Goal: Use online tool/utility: Utilize a website feature to perform a specific function

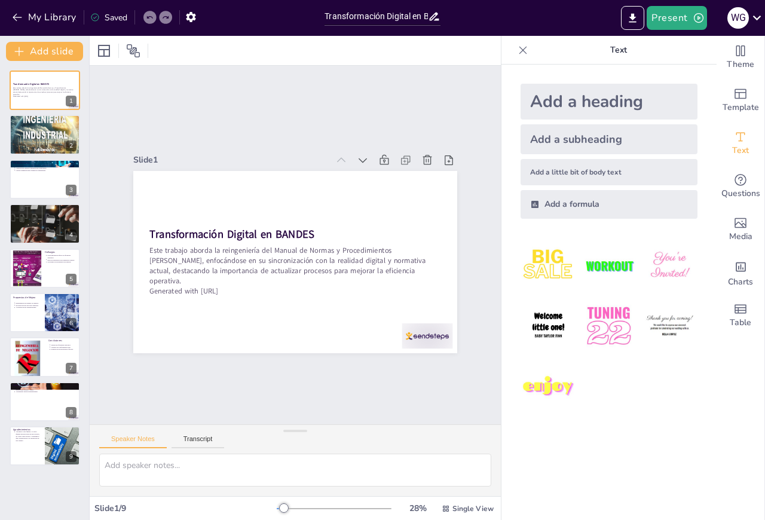
type input "Transformación Digital en BANDES: Reingeniería del Manual de Normas y Procedimi…"
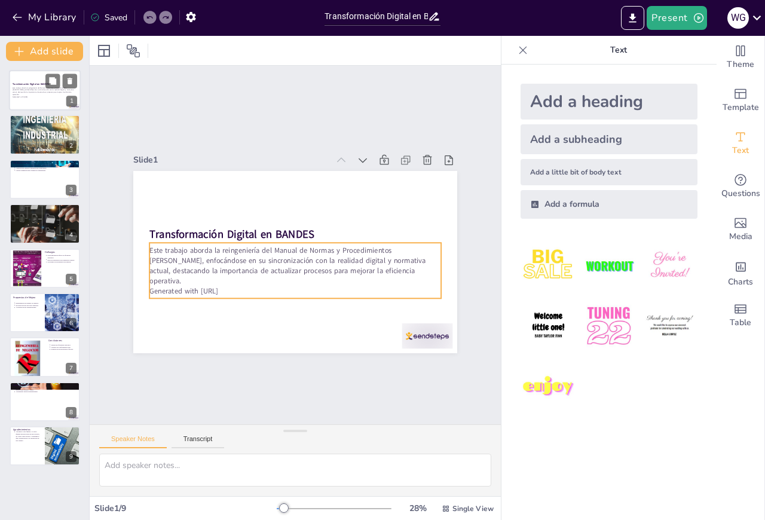
click at [34, 88] on p "Este trabajo aborda la reingeniería del Manual de Normas y Procedimientos [PERS…" at bounding box center [45, 91] width 65 height 9
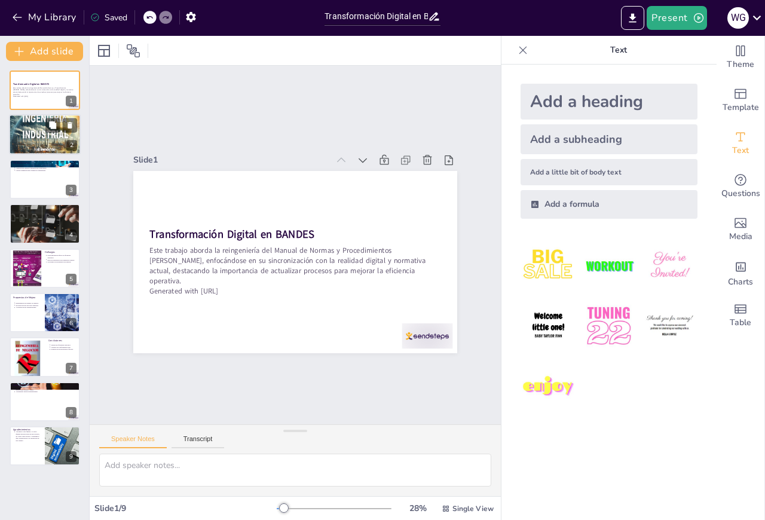
click at [38, 133] on div at bounding box center [45, 134] width 72 height 93
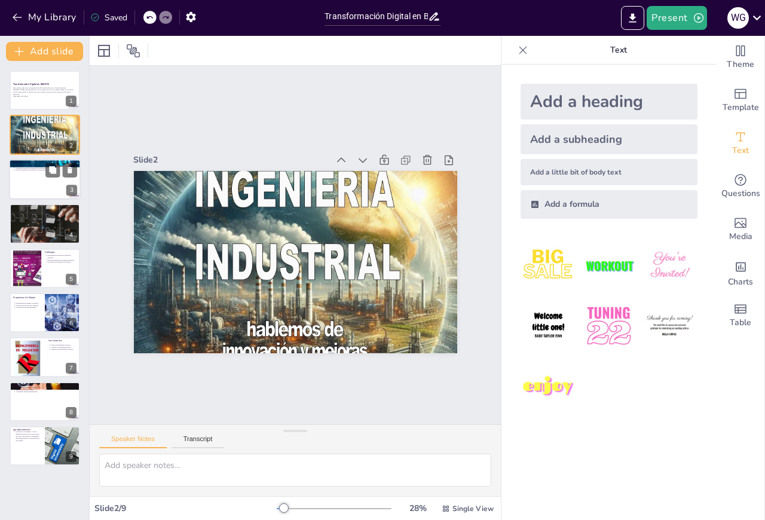
click at [40, 181] on div at bounding box center [45, 179] width 72 height 41
type textarea "La Gestión [PERSON_NAME] Humano es fundamental porque permite alinear las habil…"
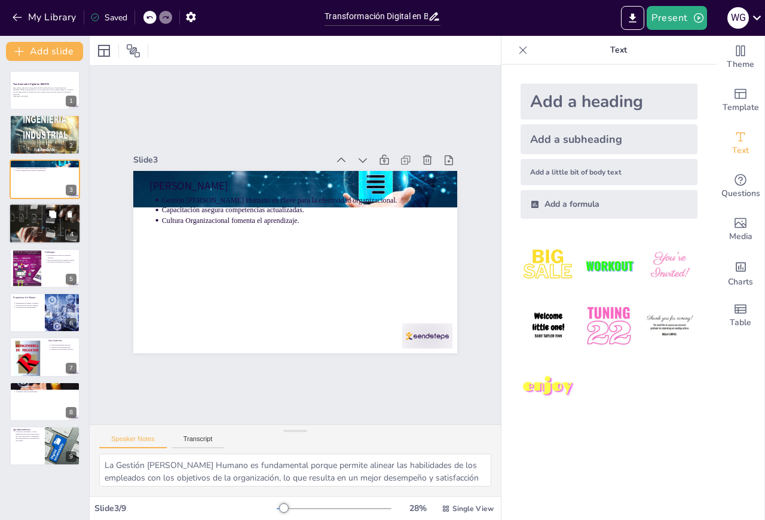
click at [42, 229] on div at bounding box center [44, 223] width 125 height 41
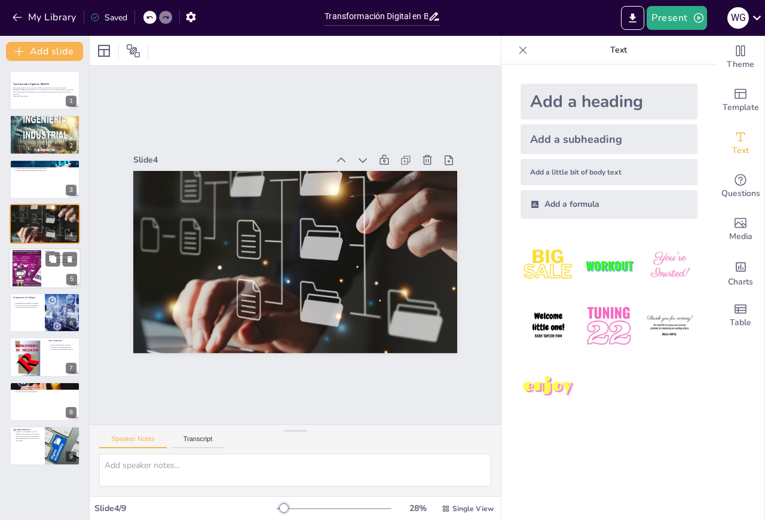
click at [33, 279] on div at bounding box center [26, 268] width 51 height 36
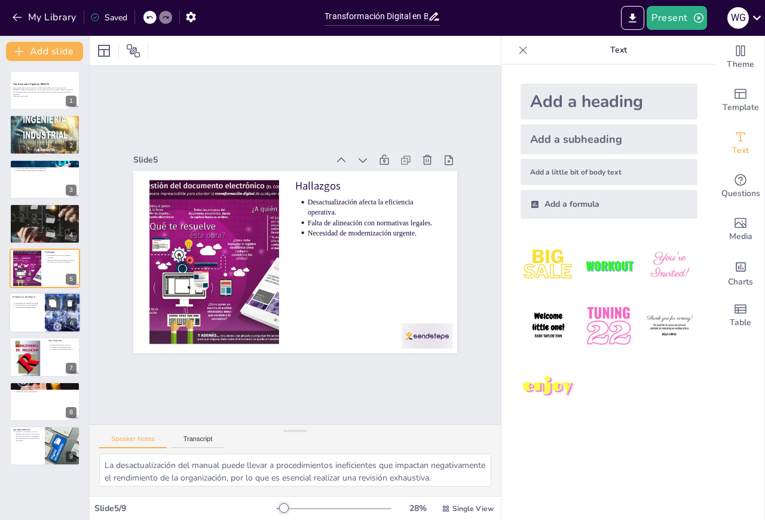
click at [40, 312] on div at bounding box center [45, 312] width 72 height 41
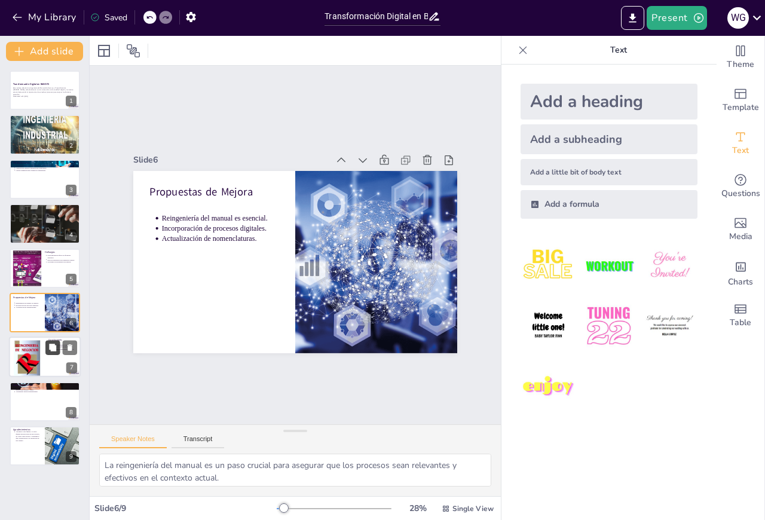
click at [50, 346] on icon at bounding box center [52, 346] width 7 height 7
type textarea "La mejora en la eficiencia operativa es un resultado directo de la actualizació…"
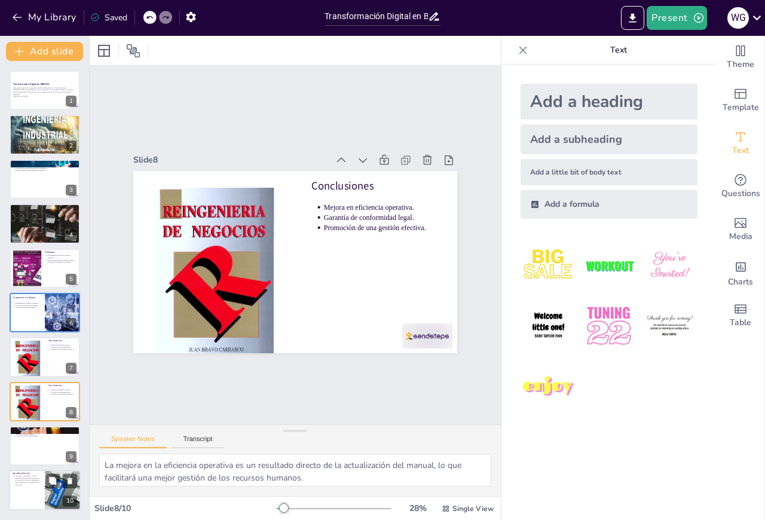
click at [39, 479] on p "Agradezco a mi familia y a todos quienes me apoyaron en este proceso, así como …" at bounding box center [28, 480] width 26 height 11
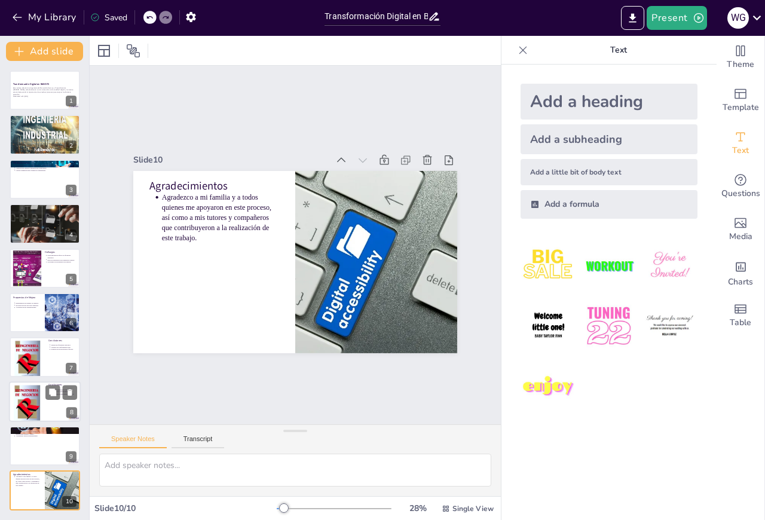
click at [45, 421] on div "Conclusiones Mejora en eficiencia operativa. Garantía de conformidad legal. Pro…" at bounding box center [45, 401] width 72 height 41
type textarea "La mejora en la eficiencia operativa es un resultado directo de la actualizació…"
